Goal: Navigation & Orientation: Understand site structure

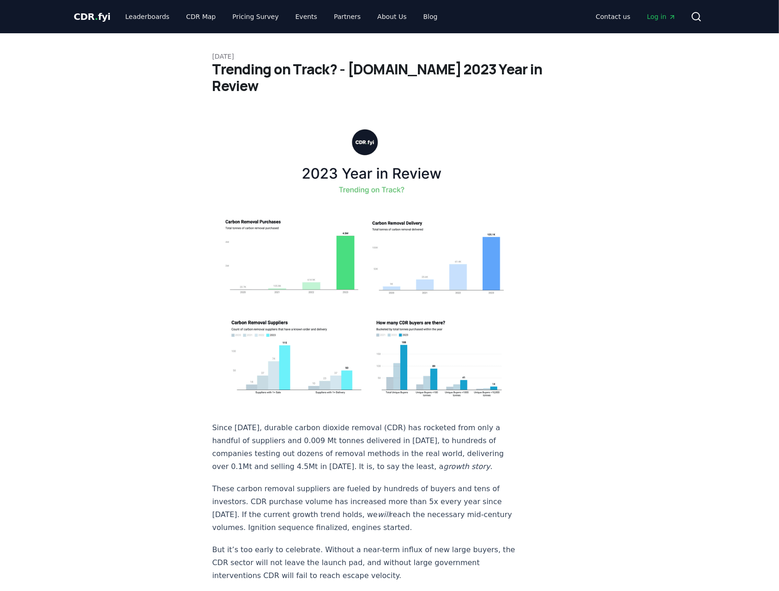
click at [91, 18] on span "CDR . fyi" at bounding box center [92, 16] width 37 height 11
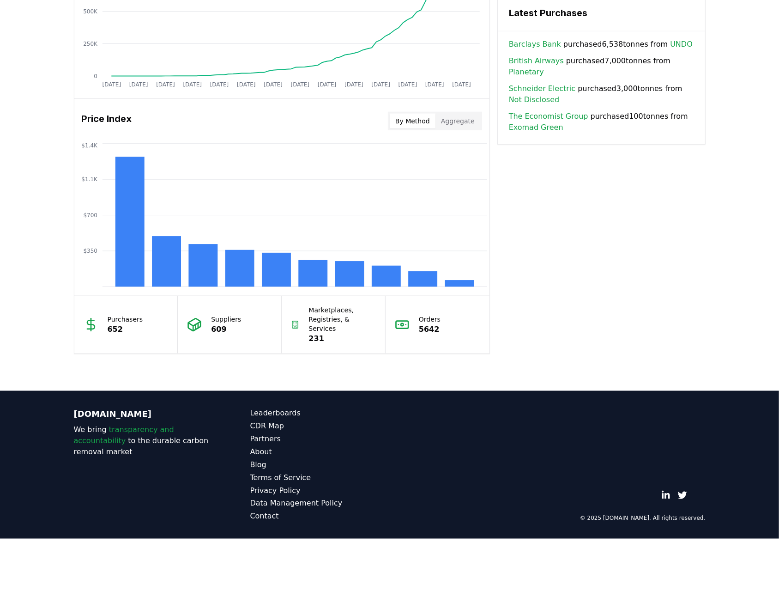
scroll to position [675, 0]
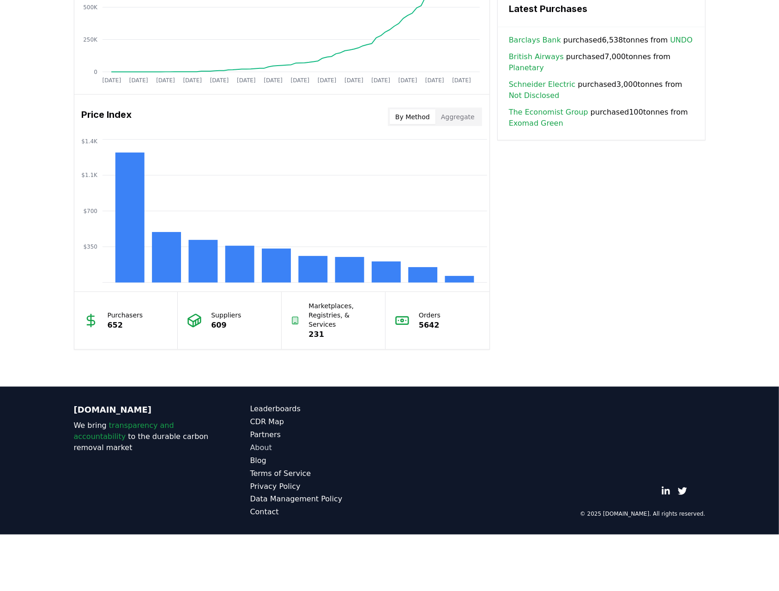
click at [268, 442] on link "About" at bounding box center [319, 447] width 139 height 11
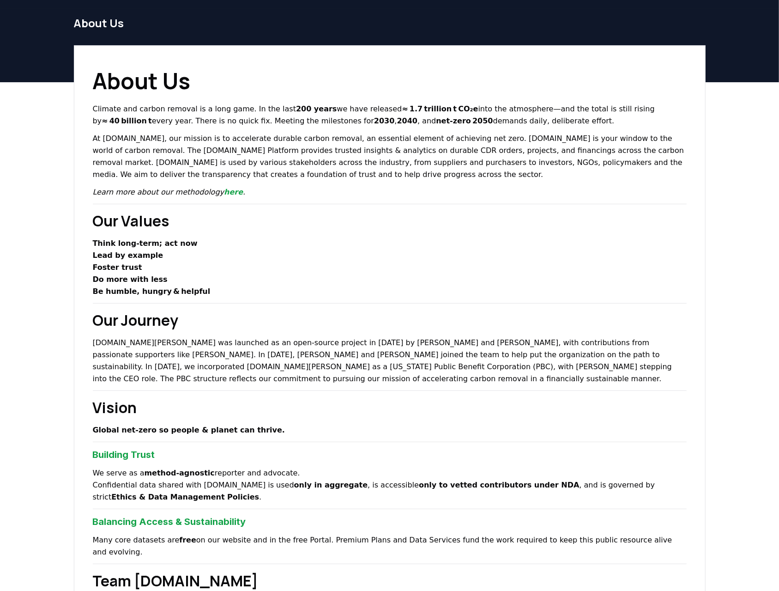
scroll to position [46, 0]
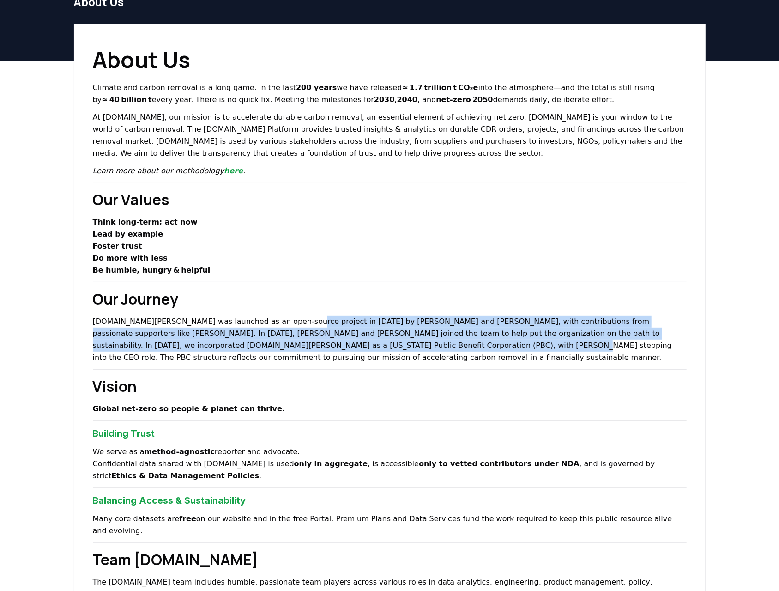
drag, startPoint x: 280, startPoint y: 321, endPoint x: 312, endPoint y: 340, distance: 37.3
click at [312, 340] on p "[DOMAIN_NAME][PERSON_NAME] was launched as an open-source project in [DATE] by …" at bounding box center [390, 339] width 594 height 48
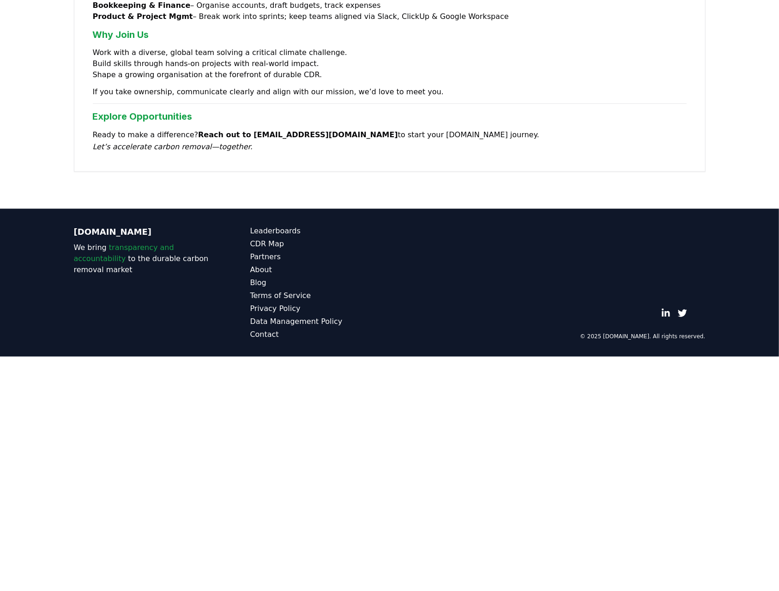
scroll to position [0, 0]
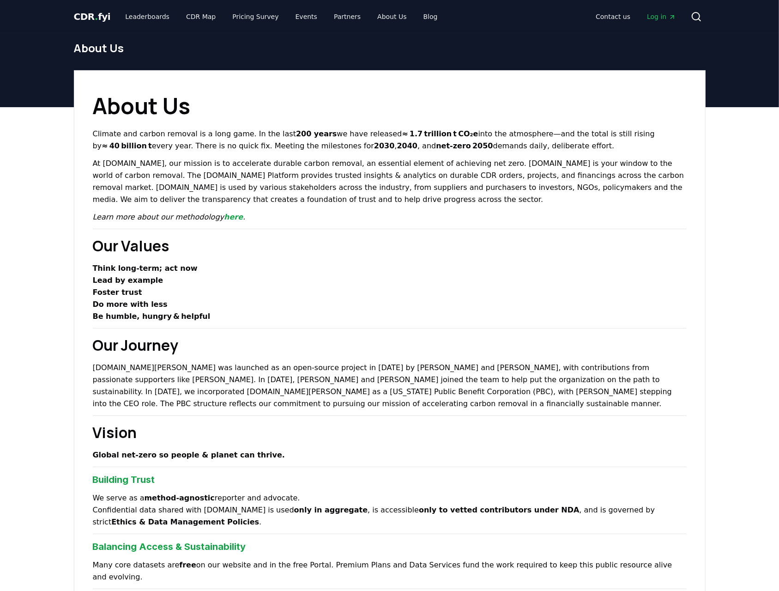
click at [85, 9] on div "CDR . fyi Leaderboards CDR Map Pricing Survey Events Partners About Us Blog" at bounding box center [259, 16] width 371 height 17
click at [89, 18] on span "CDR . fyi" at bounding box center [92, 16] width 37 height 11
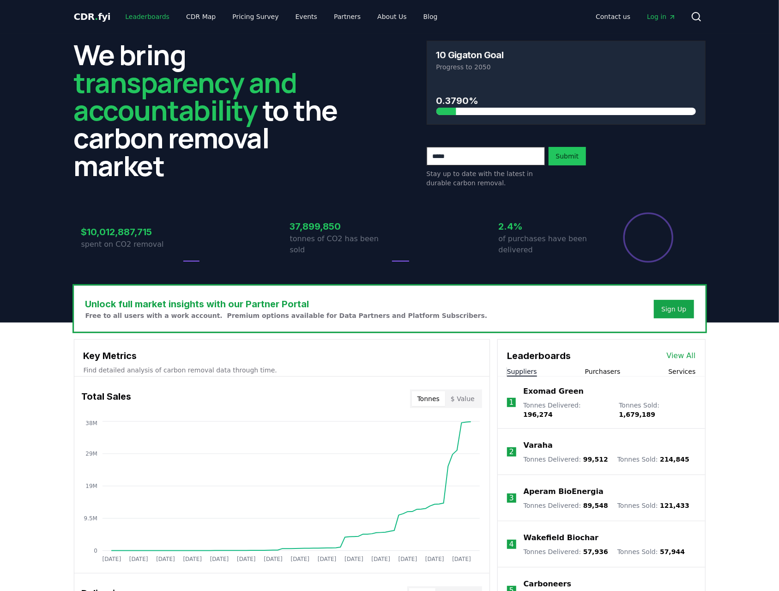
click at [139, 19] on link "Leaderboards" at bounding box center [147, 16] width 59 height 17
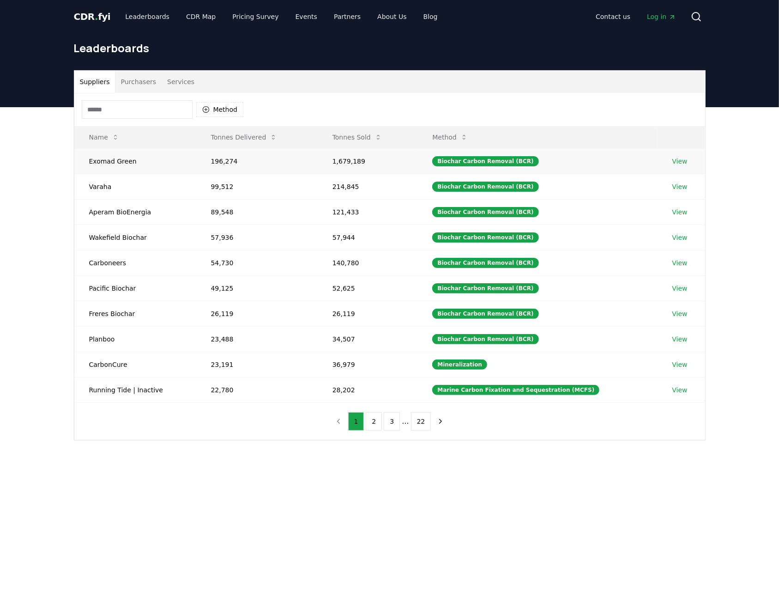
click at [677, 162] on link "View" at bounding box center [679, 161] width 15 height 9
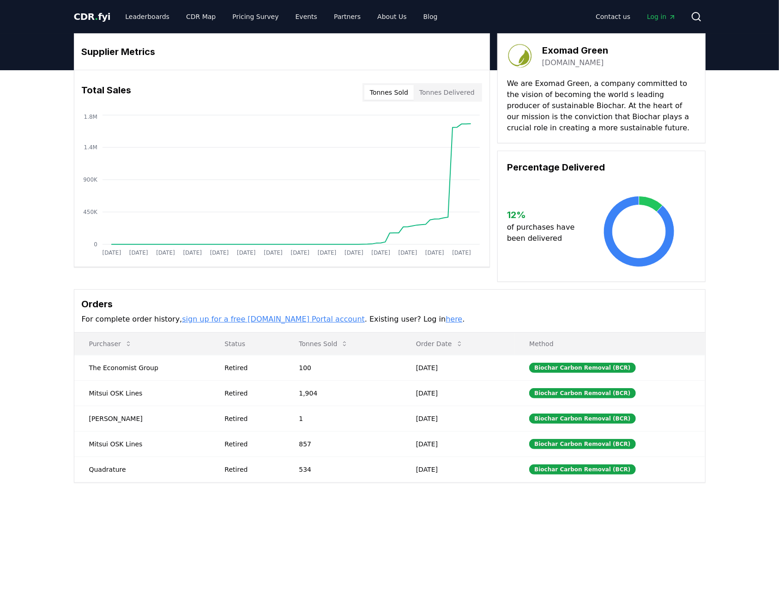
click at [405, 95] on button "Tonnes Sold" at bounding box center [388, 92] width 49 height 15
click at [400, 96] on button "Tonnes Sold" at bounding box center [388, 92] width 49 height 15
click at [104, 20] on span "CDR . fyi" at bounding box center [92, 16] width 37 height 11
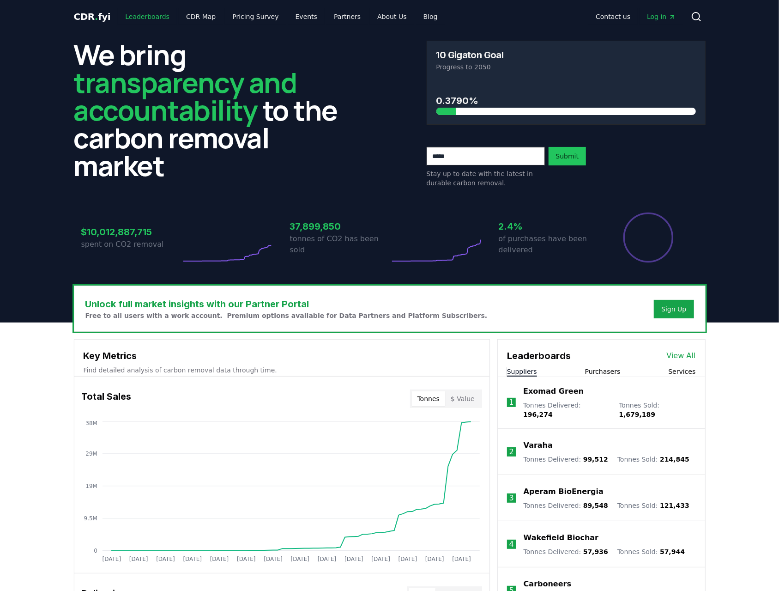
click at [164, 18] on link "Leaderboards" at bounding box center [147, 16] width 59 height 17
click at [183, 17] on link "CDR Map" at bounding box center [201, 16] width 44 height 17
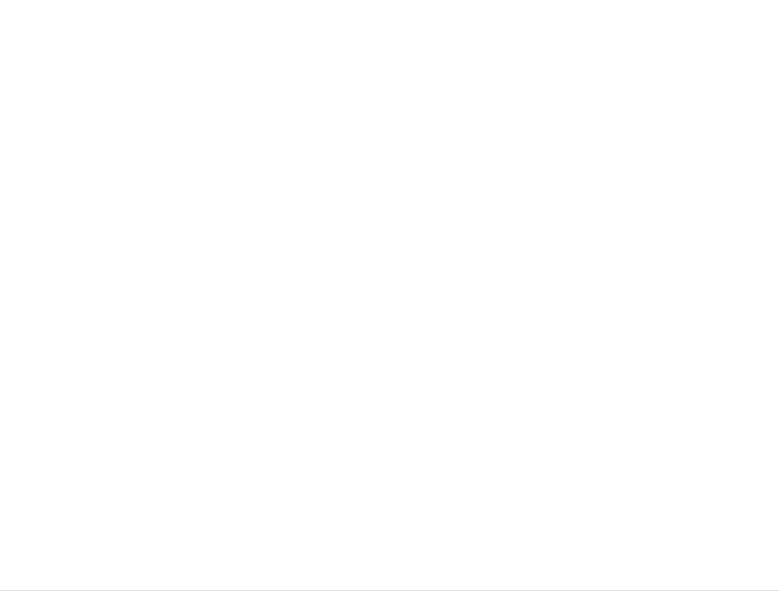
scroll to position [100, 0]
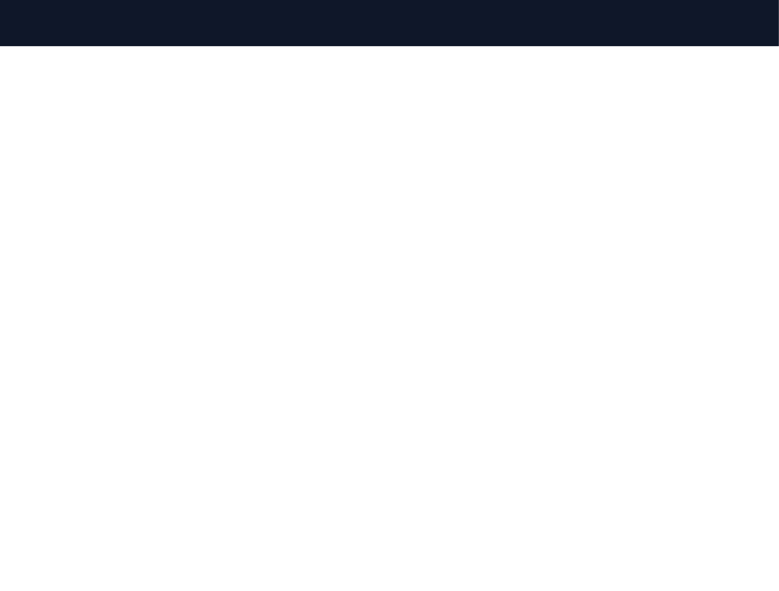
click at [752, 158] on div at bounding box center [389, 277] width 779 height 462
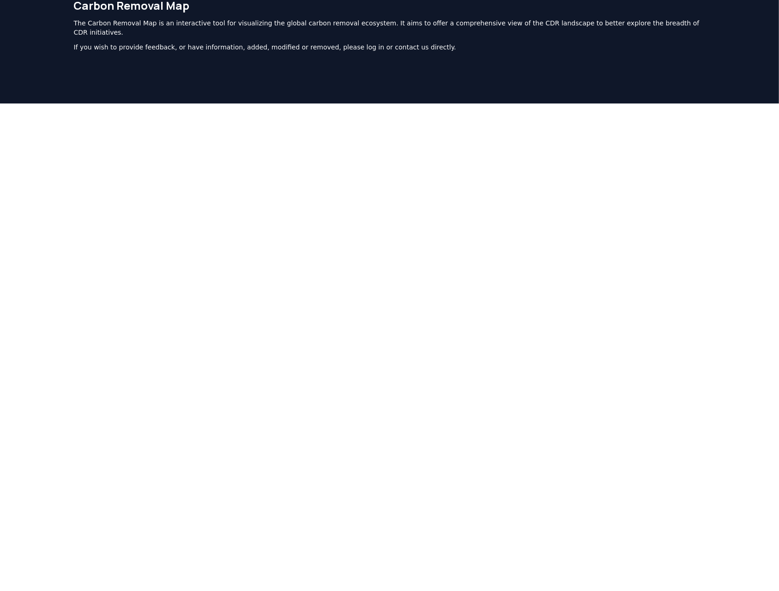
scroll to position [0, 0]
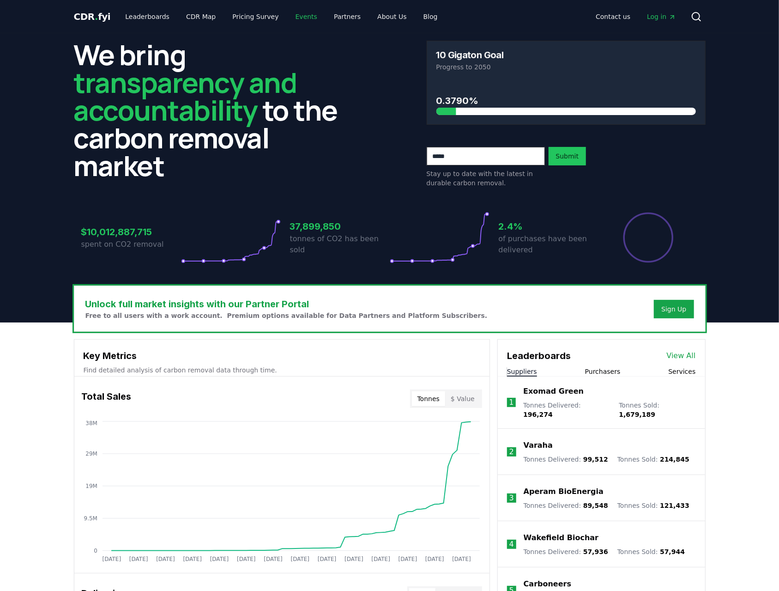
click at [297, 17] on link "Events" at bounding box center [306, 16] width 36 height 17
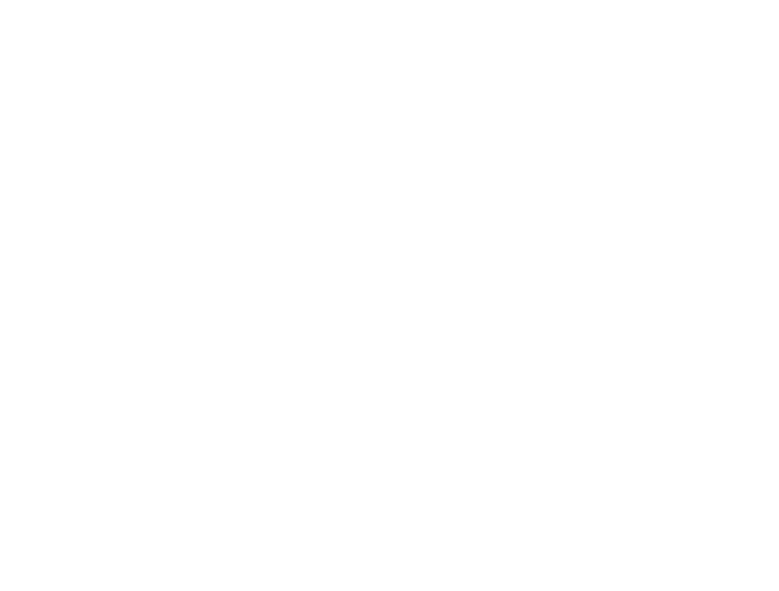
scroll to position [277, 0]
